Goal: Obtain resource: Download file/media

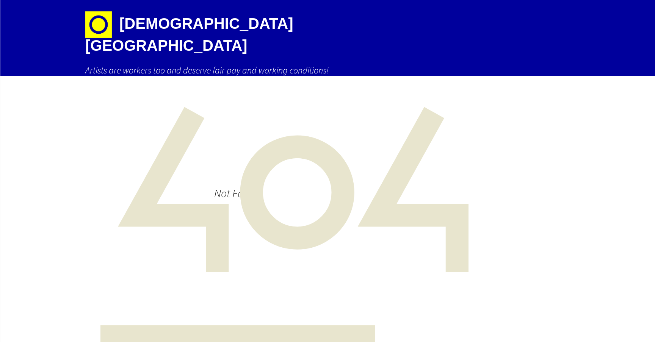
click at [155, 23] on h1 "[DEMOGRAPHIC_DATA][GEOGRAPHIC_DATA]" at bounding box center [217, 32] width 265 height 64
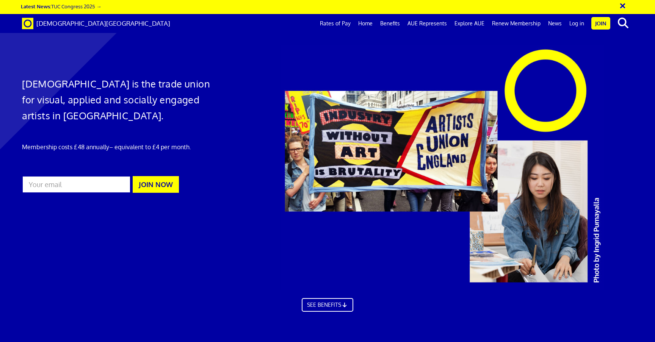
scroll to position [0, 9]
click at [347, 24] on link "Rates of Pay" at bounding box center [335, 23] width 38 height 19
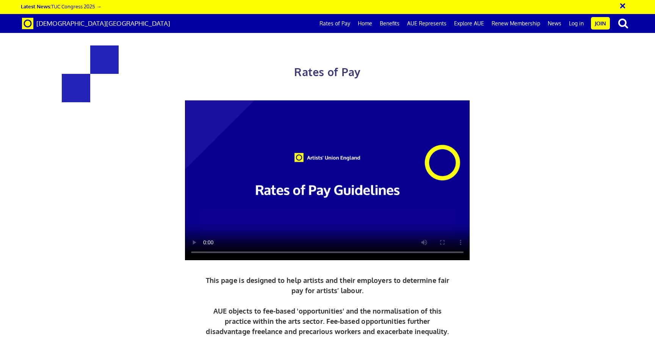
scroll to position [170, 0]
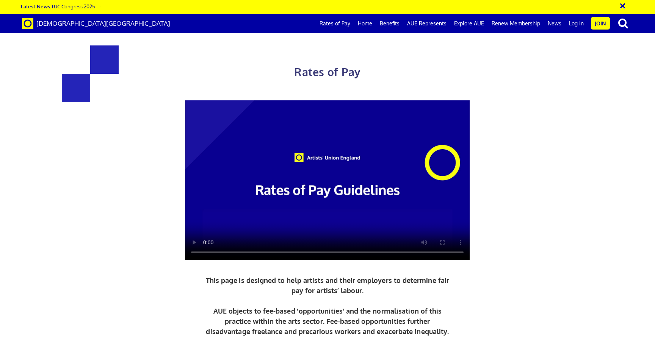
scroll to position [910, 0]
click at [342, 22] on link "Rates of Pay" at bounding box center [335, 23] width 38 height 19
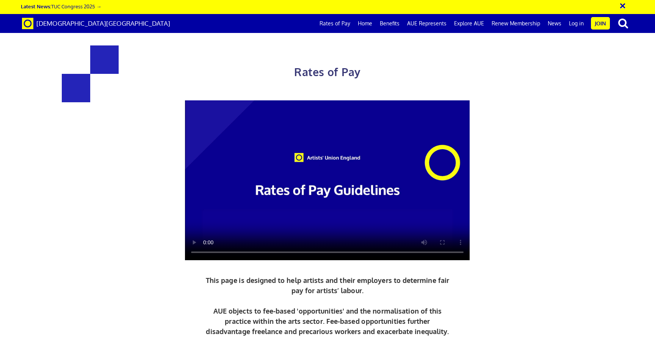
scroll to position [231, 0]
